Goal: Task Accomplishment & Management: Complete application form

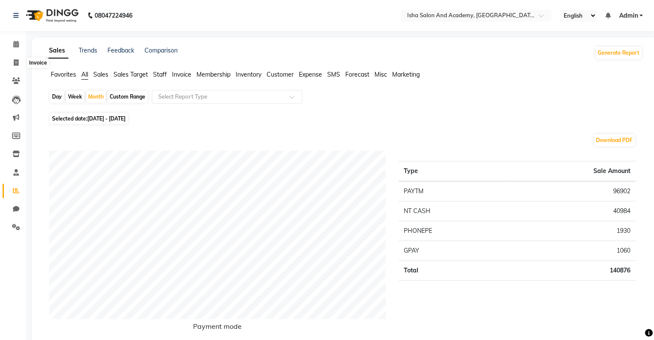
click at [18, 61] on icon at bounding box center [16, 62] width 5 height 6
select select "service"
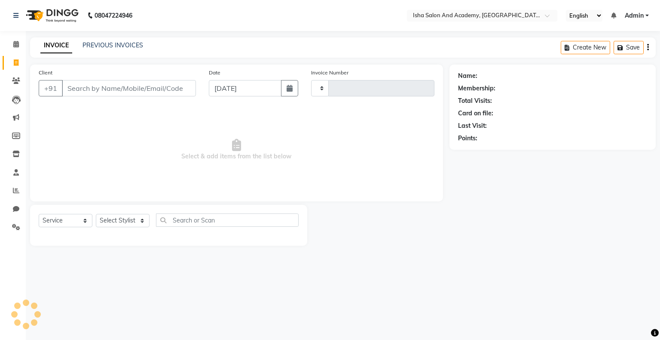
type input "0409"
select select "8203"
click at [150, 87] on input "Client" at bounding box center [129, 88] width 134 height 16
click at [134, 77] on div "Client +91" at bounding box center [117, 85] width 170 height 35
click at [135, 83] on input "Client" at bounding box center [129, 88] width 134 height 16
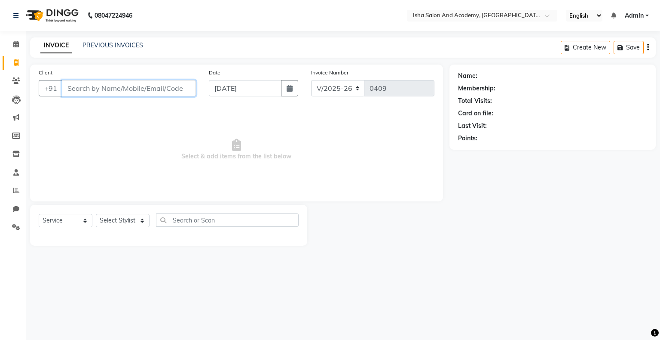
type input "6"
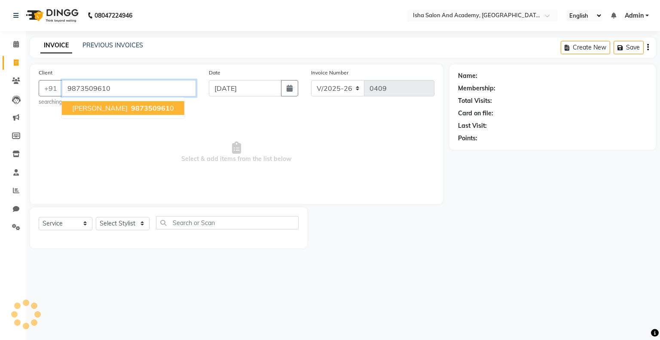
type input "9873509610"
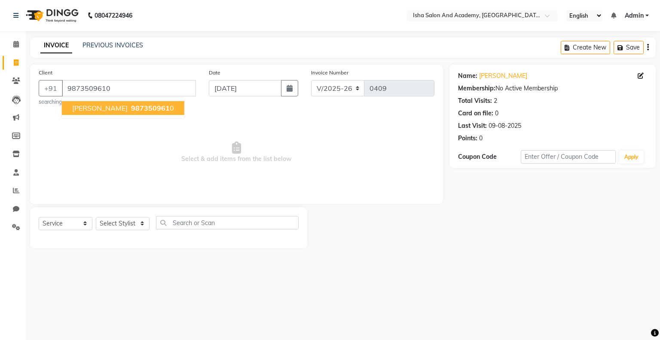
click at [131, 104] on span "987350961" at bounding box center [150, 108] width 39 height 9
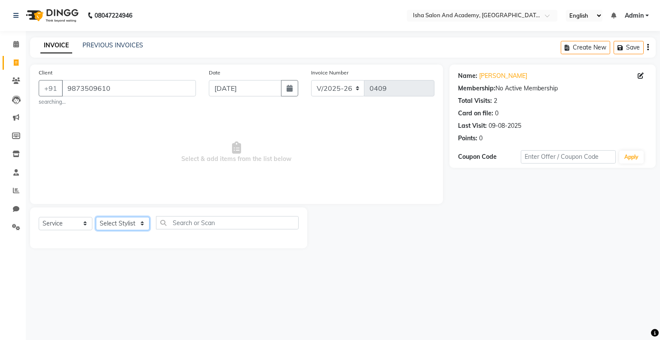
click at [144, 226] on select "Select Stylist [PERSON_NAME] [PERSON_NAME] [PERSON_NAME]" at bounding box center [123, 223] width 54 height 13
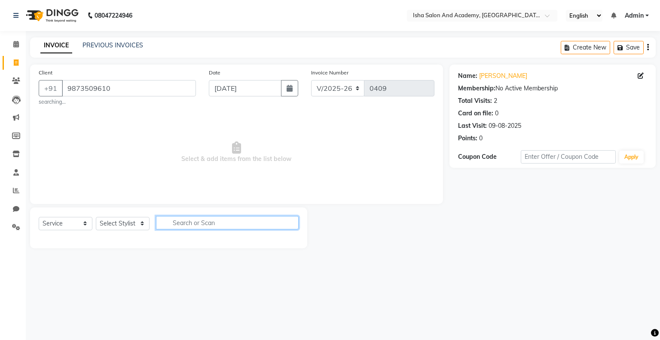
click at [184, 227] on input "text" at bounding box center [227, 222] width 143 height 13
type input "mons"
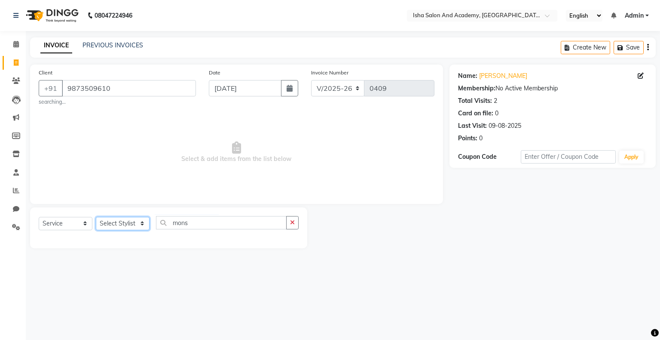
click at [132, 220] on select "Select Stylist [PERSON_NAME] [PERSON_NAME] [PERSON_NAME]" at bounding box center [123, 223] width 54 height 13
select select "77635"
click at [96, 217] on select "Select Stylist [PERSON_NAME] [PERSON_NAME] [PERSON_NAME]" at bounding box center [123, 223] width 54 height 13
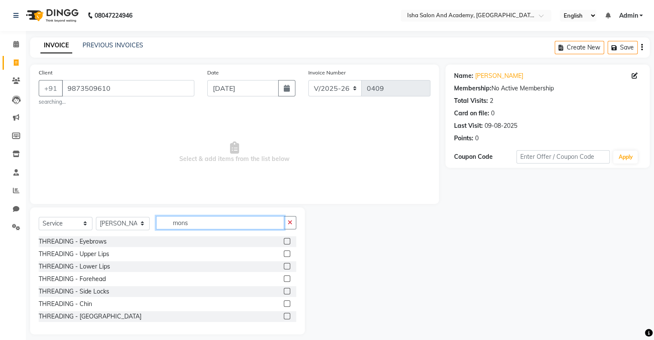
click at [222, 218] on input "mons" at bounding box center [220, 222] width 128 height 13
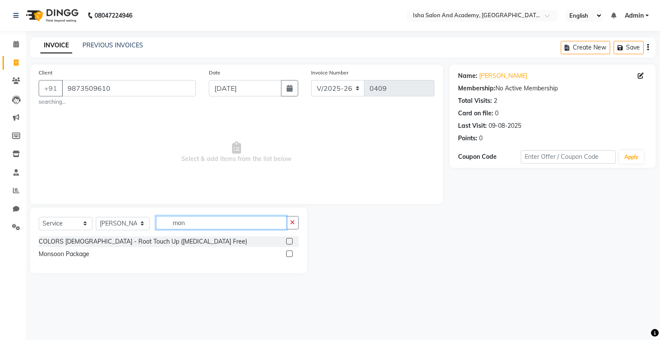
type input "mon"
click at [291, 253] on label at bounding box center [289, 253] width 6 height 6
click at [291, 253] on input "checkbox" at bounding box center [289, 254] width 6 height 6
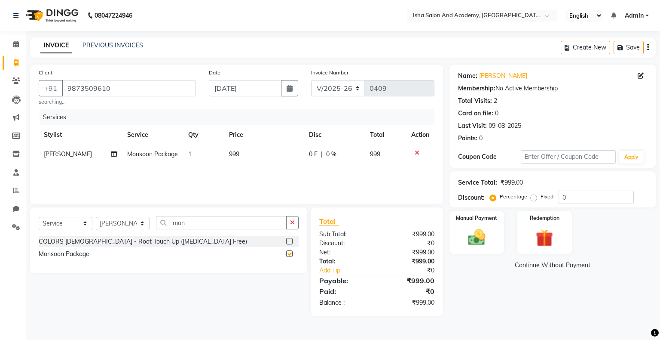
checkbox input "false"
click at [482, 236] on img at bounding box center [476, 237] width 29 height 21
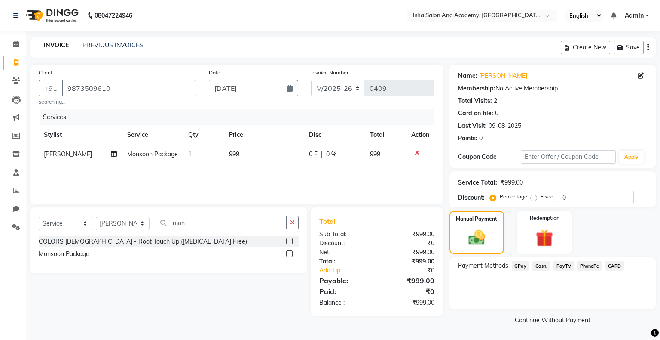
click at [543, 266] on span "Cash." at bounding box center [542, 265] width 18 height 10
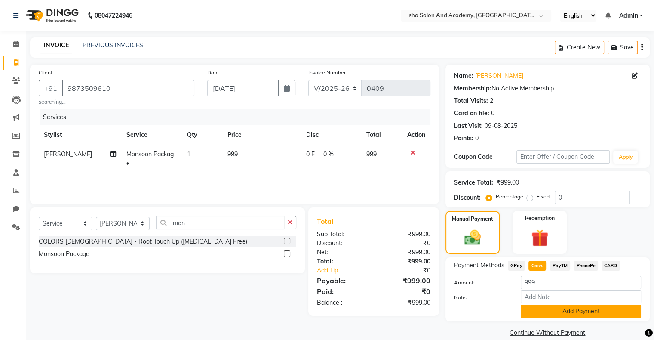
click at [572, 315] on button "Add Payment" at bounding box center [581, 310] width 120 height 13
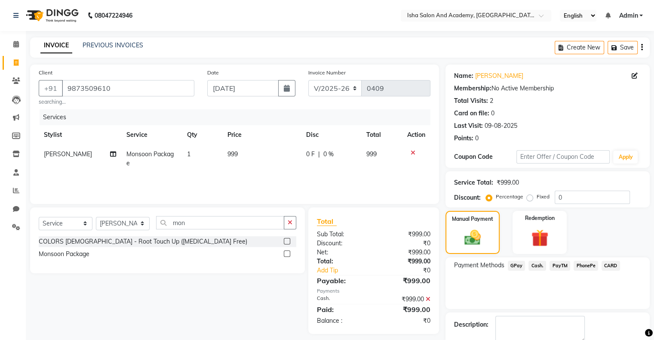
scroll to position [47, 0]
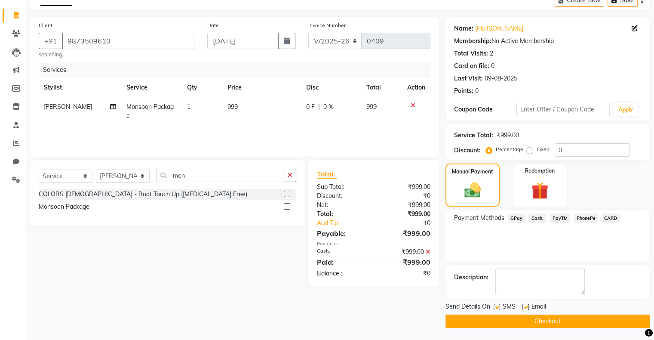
click at [571, 320] on button "Checkout" at bounding box center [547, 320] width 204 height 13
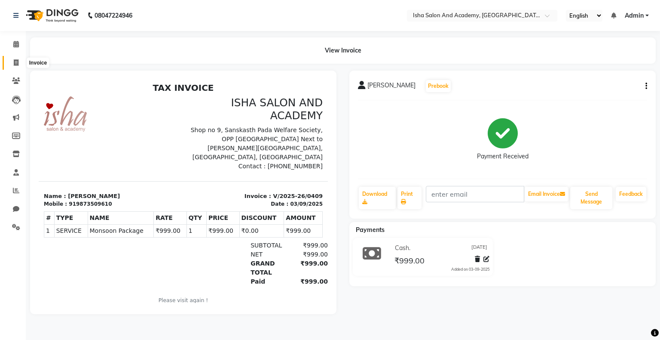
click at [17, 59] on icon at bounding box center [16, 62] width 5 height 6
select select "service"
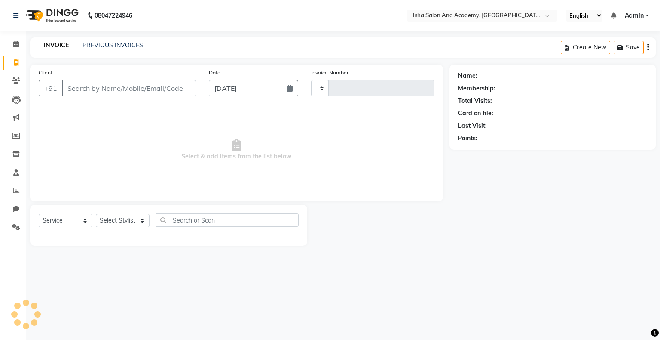
type input "0410"
select select "8203"
click at [170, 95] on input "Client" at bounding box center [129, 88] width 134 height 16
click at [163, 89] on input "Client" at bounding box center [129, 88] width 134 height 16
click at [165, 90] on input "Client" at bounding box center [129, 88] width 134 height 16
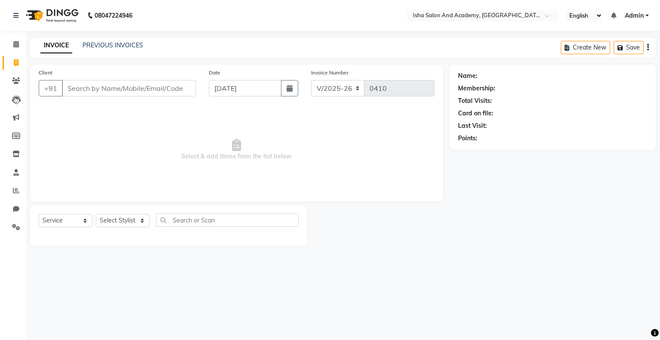
click at [162, 91] on input "Client" at bounding box center [129, 88] width 134 height 16
type input "6398297481"
click at [173, 90] on span "Add Client" at bounding box center [174, 88] width 34 height 9
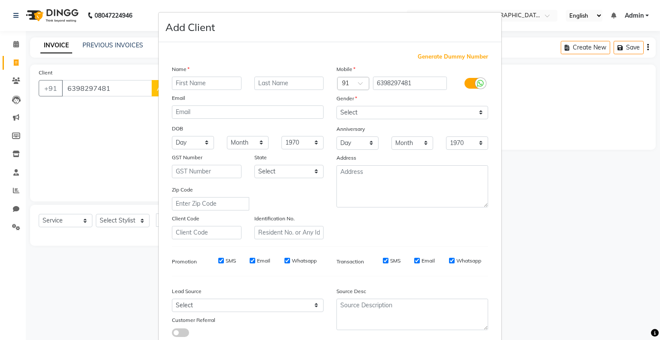
click at [182, 85] on input "text" at bounding box center [207, 83] width 70 height 13
type input "[PERSON_NAME]"
click at [480, 117] on select "Select [DEMOGRAPHIC_DATA] [DEMOGRAPHIC_DATA] Other Prefer Not To Say" at bounding box center [413, 112] width 152 height 13
select select "[DEMOGRAPHIC_DATA]"
click at [337, 106] on select "Select [DEMOGRAPHIC_DATA] [DEMOGRAPHIC_DATA] Other Prefer Not To Say" at bounding box center [413, 112] width 152 height 13
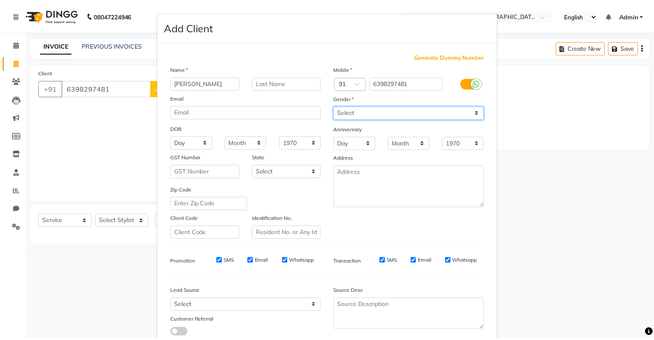
scroll to position [61, 0]
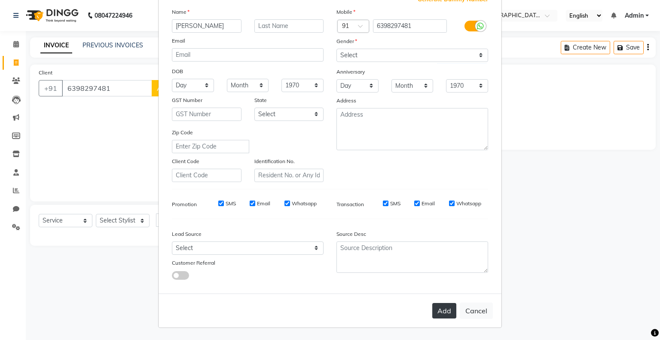
click at [445, 309] on button "Add" at bounding box center [444, 310] width 24 height 15
select select
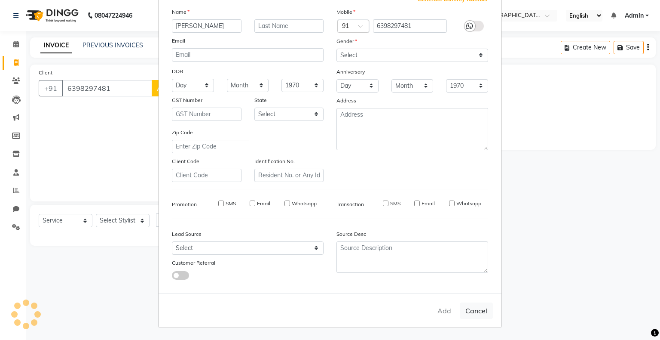
select select
checkbox input "false"
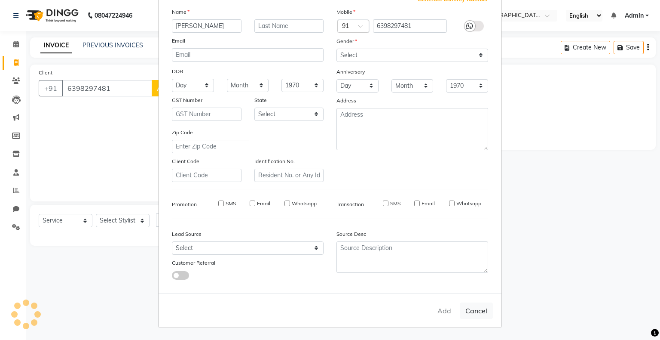
checkbox input "false"
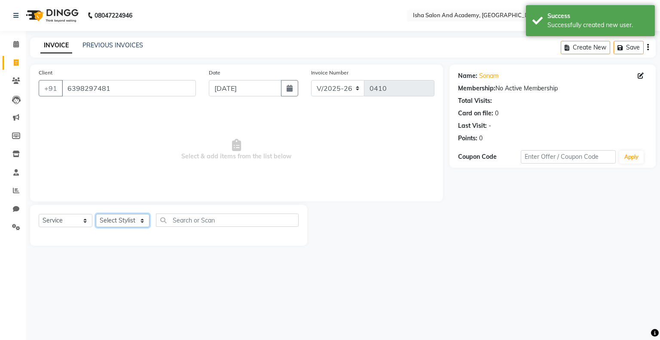
click at [129, 216] on select "Select Stylist [PERSON_NAME] [PERSON_NAME] [PERSON_NAME]" at bounding box center [123, 220] width 54 height 13
select select "77637"
click at [96, 214] on select "Select Stylist [PERSON_NAME] [PERSON_NAME] [PERSON_NAME]" at bounding box center [123, 220] width 54 height 13
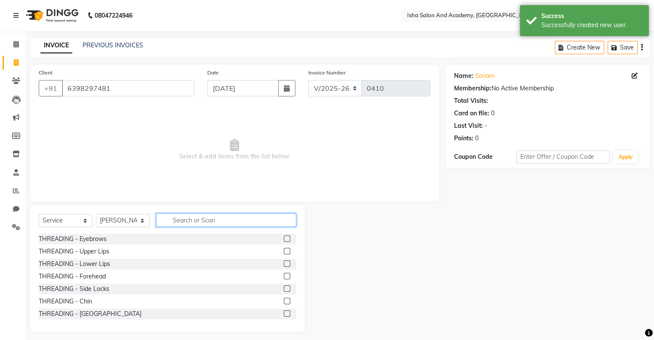
click at [208, 219] on input "text" at bounding box center [226, 219] width 140 height 13
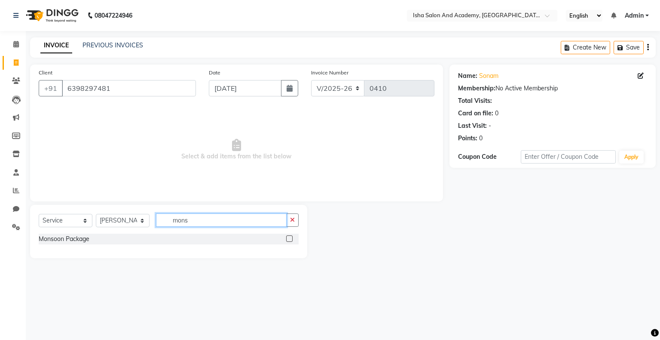
type input "mons"
click at [290, 236] on label at bounding box center [289, 238] width 6 height 6
click at [290, 236] on input "checkbox" at bounding box center [289, 239] width 6 height 6
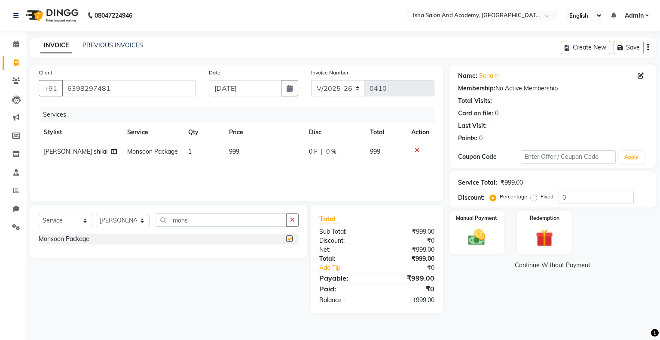
checkbox input "false"
click at [486, 236] on img at bounding box center [476, 237] width 29 height 21
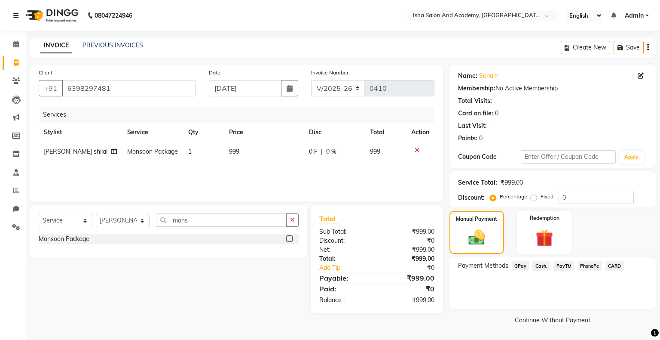
click at [545, 270] on span "Cash." at bounding box center [542, 265] width 18 height 10
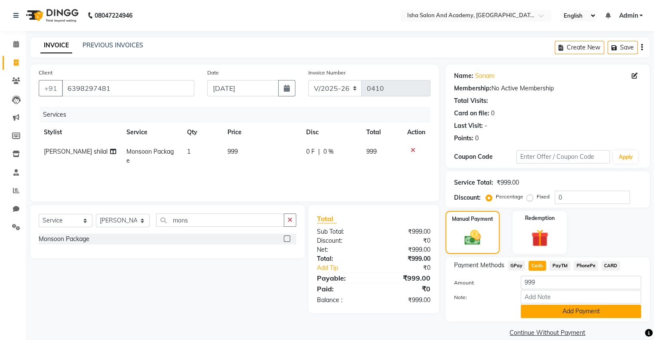
click at [555, 308] on button "Add Payment" at bounding box center [581, 310] width 120 height 13
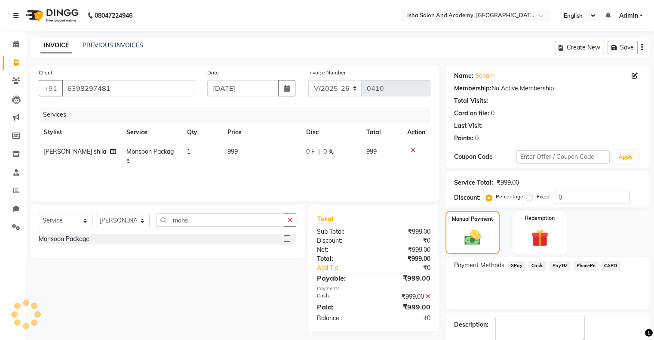
scroll to position [47, 0]
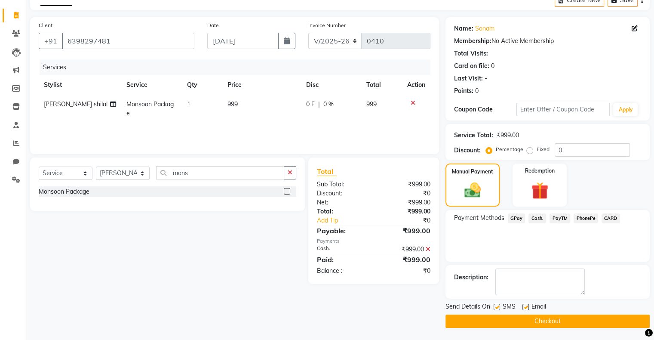
click at [547, 323] on button "Checkout" at bounding box center [547, 320] width 204 height 13
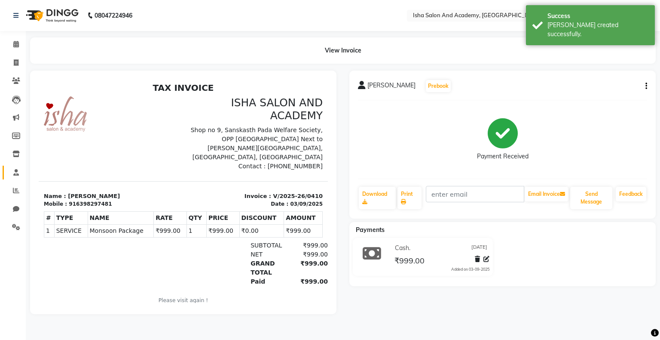
click at [19, 166] on link "Staff" at bounding box center [13, 172] width 21 height 14
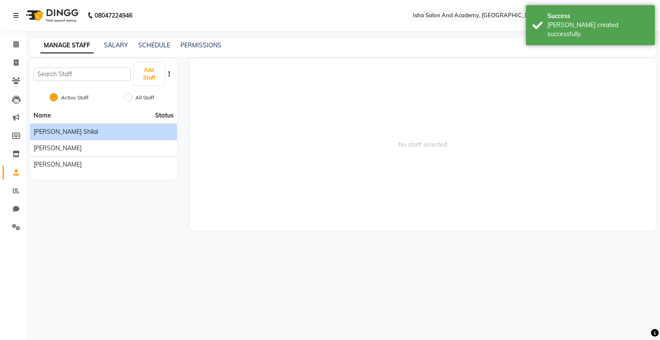
click at [98, 133] on div "[PERSON_NAME] shilal" at bounding box center [104, 131] width 140 height 9
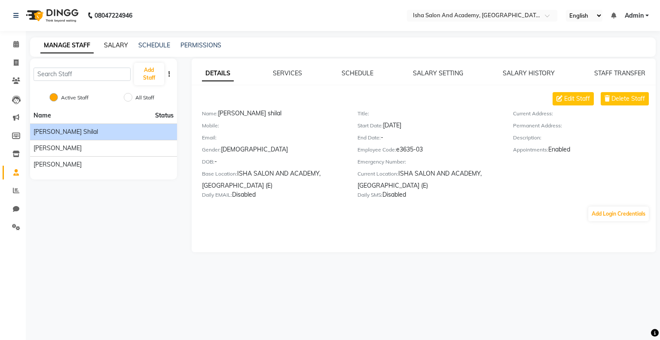
click at [124, 44] on link "SALARY" at bounding box center [116, 45] width 24 height 8
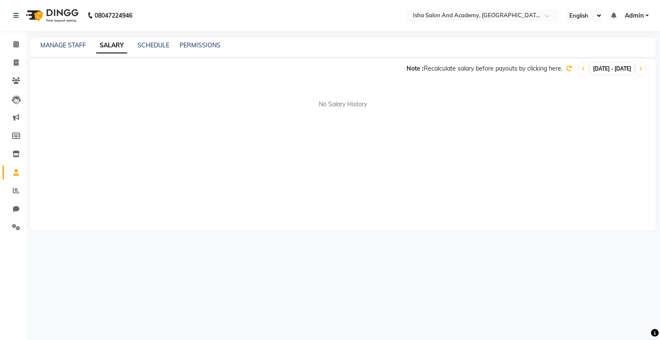
click at [161, 41] on div "SCHEDULE" at bounding box center [154, 45] width 32 height 9
click at [160, 46] on link "SCHEDULE" at bounding box center [154, 45] width 32 height 8
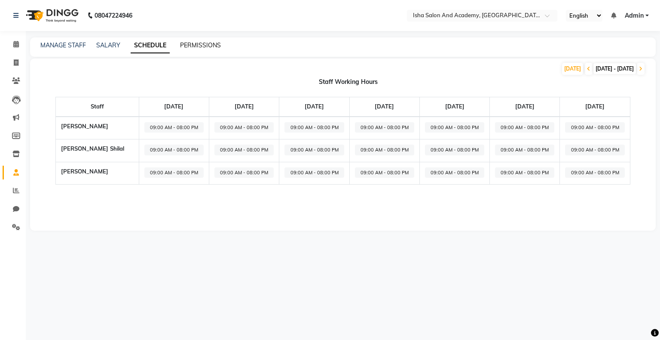
click at [200, 43] on link "PERMISSIONS" at bounding box center [200, 45] width 41 height 8
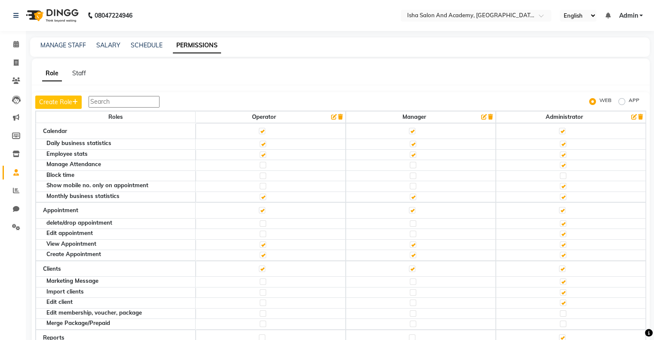
click at [62, 41] on div "MANAGE STAFF" at bounding box center [63, 45] width 46 height 9
click at [59, 47] on link "MANAGE STAFF" at bounding box center [63, 45] width 46 height 8
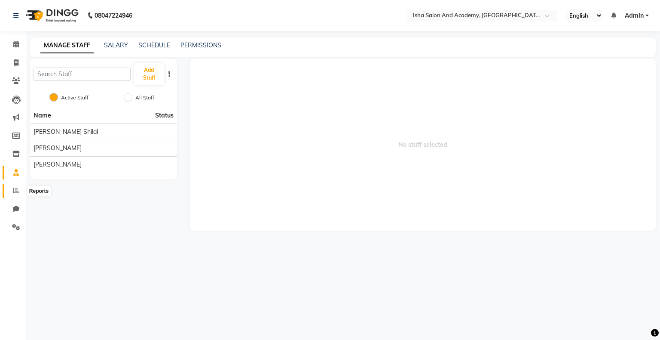
click at [17, 190] on icon at bounding box center [16, 190] width 6 height 6
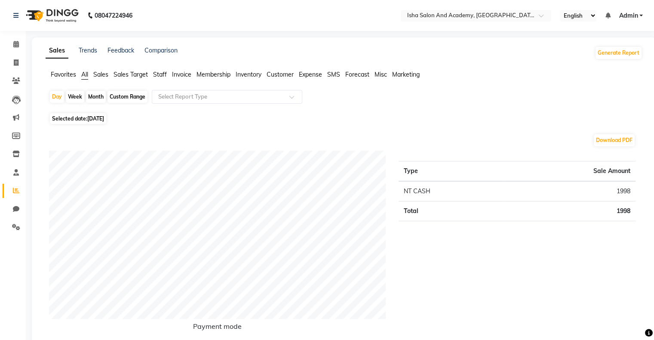
click at [160, 74] on span "Staff" at bounding box center [160, 74] width 14 height 8
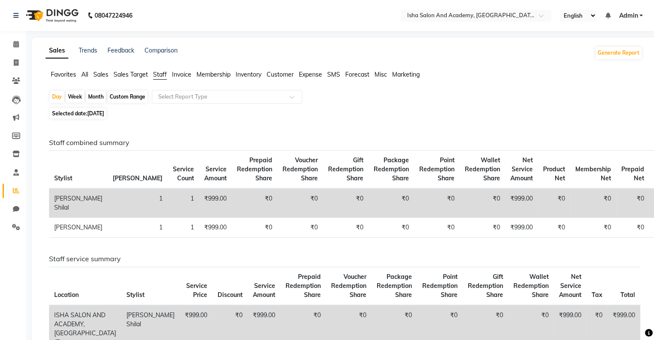
click at [88, 114] on span "Selected date: [DATE]" at bounding box center [78, 113] width 56 height 11
select select "9"
select select "2025"
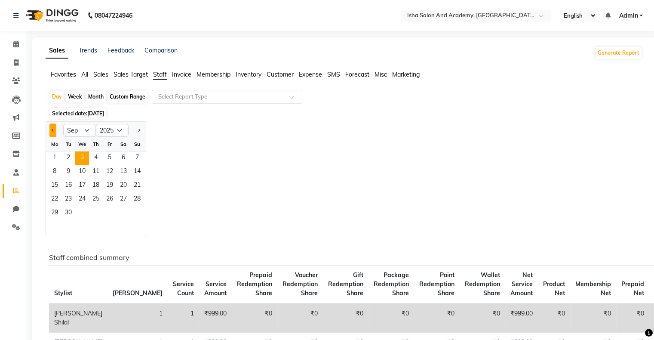
click at [49, 128] on button "Previous month" at bounding box center [52, 130] width 7 height 14
select select "8"
click at [110, 161] on span "1" at bounding box center [110, 158] width 14 height 14
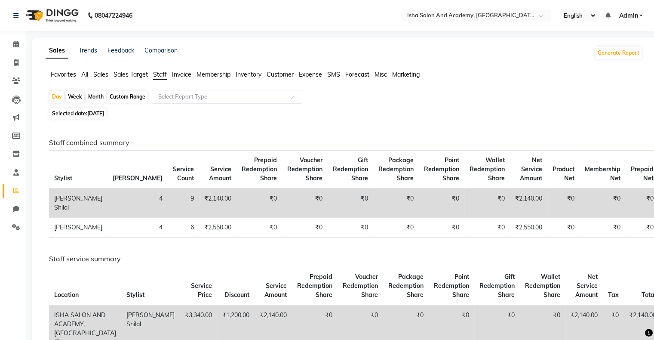
click at [168, 161] on th "Service Count" at bounding box center [183, 169] width 31 height 38
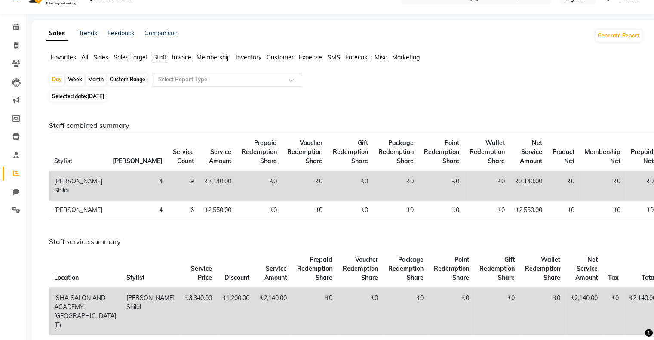
scroll to position [10, 0]
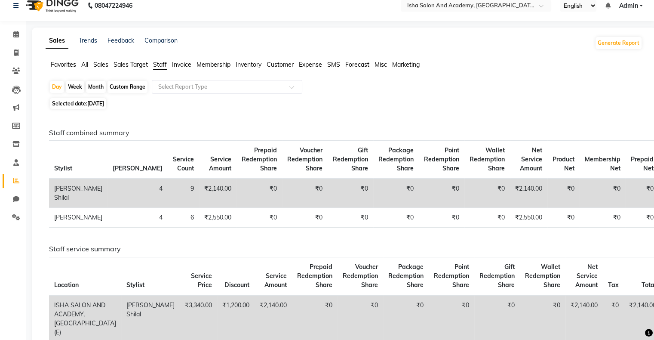
click at [104, 102] on span "[DATE]" at bounding box center [95, 103] width 17 height 6
select select "8"
select select "2025"
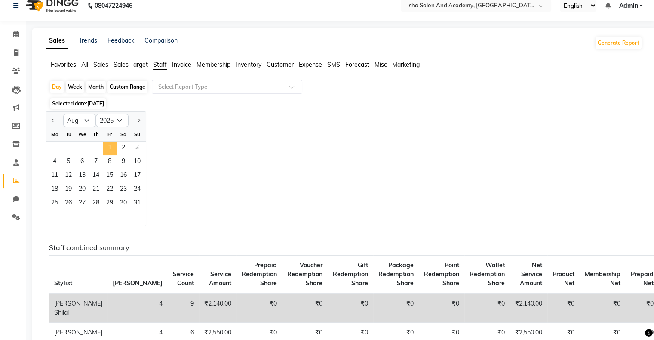
click at [111, 143] on span "1" at bounding box center [110, 148] width 14 height 14
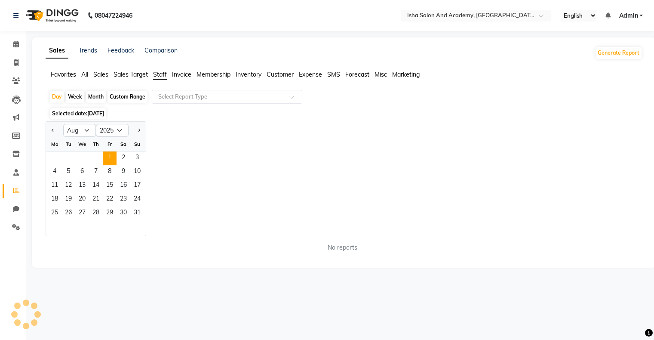
scroll to position [0, 0]
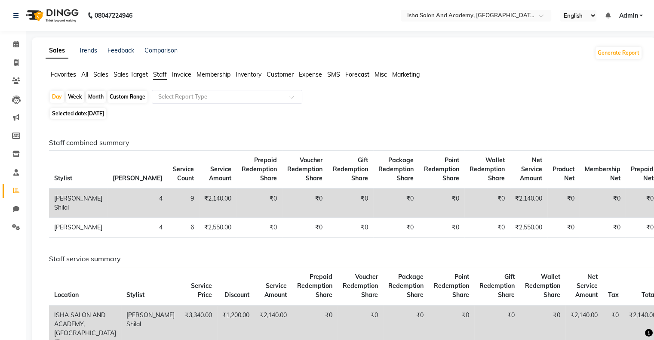
click at [104, 113] on span "[DATE]" at bounding box center [95, 113] width 17 height 6
select select "8"
select select "2025"
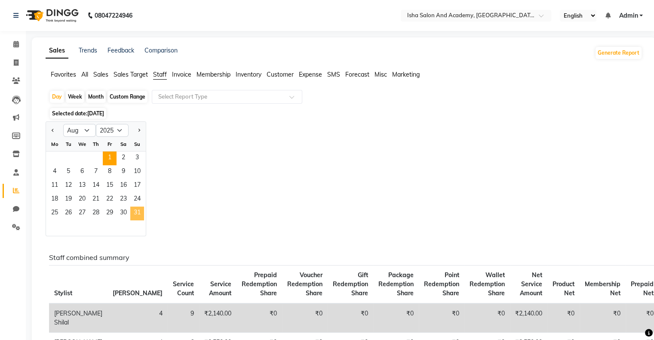
click at [139, 213] on span "31" at bounding box center [137, 213] width 14 height 14
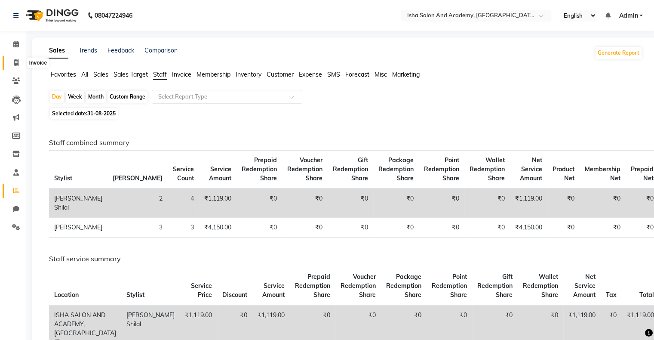
click at [12, 60] on span at bounding box center [16, 63] width 15 height 10
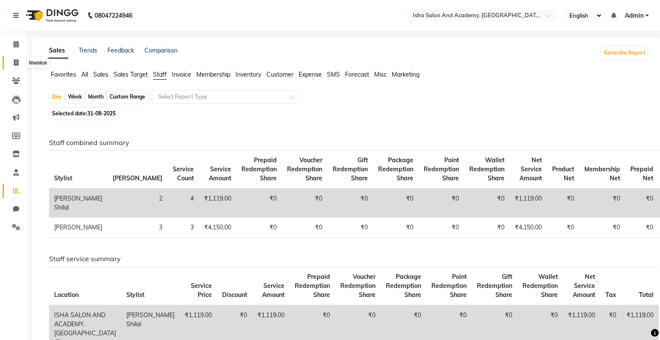
select select "8203"
select select "service"
